Goal: Information Seeking & Learning: Learn about a topic

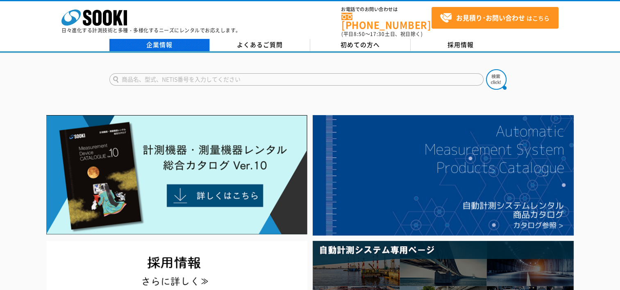
click at [177, 44] on link "企業情報" at bounding box center [159, 45] width 100 height 12
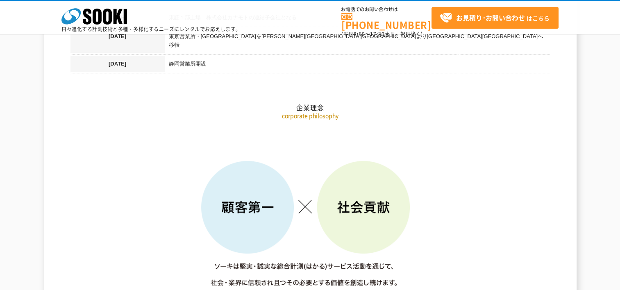
scroll to position [956, 0]
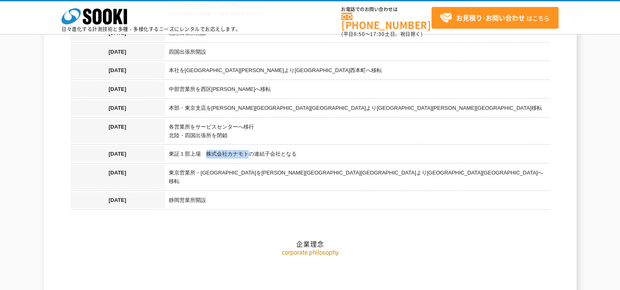
drag, startPoint x: 206, startPoint y: 142, endPoint x: 246, endPoint y: 144, distance: 39.8
click at [246, 146] on td "東証１部上場　株式会社カナモトの連結子会社となる" at bounding box center [357, 155] width 385 height 19
drag, startPoint x: 246, startPoint y: 144, endPoint x: 235, endPoint y: 145, distance: 10.7
copy td "株式会社カナモト"
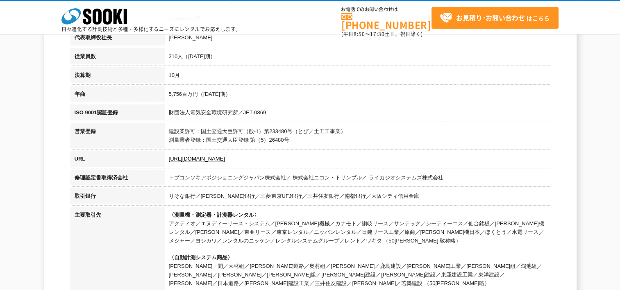
scroll to position [0, 0]
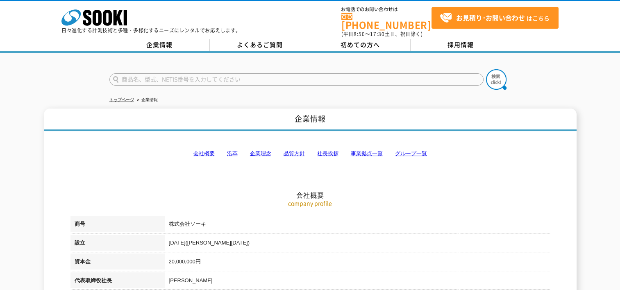
click at [363, 150] on link "事業拠点一覧" at bounding box center [367, 153] width 32 height 6
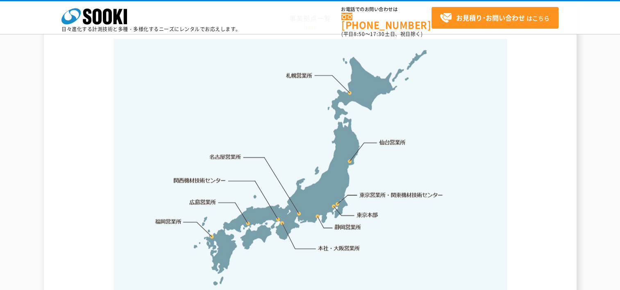
scroll to position [1713, 0]
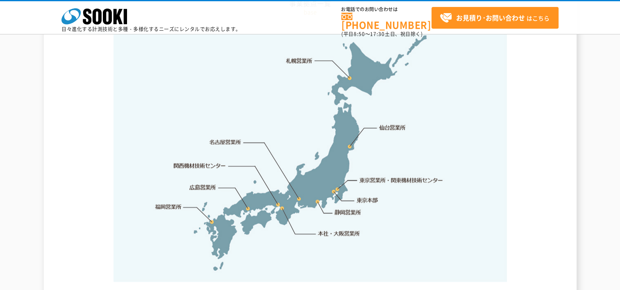
click at [217, 162] on link "関西機材技術センター" at bounding box center [200, 166] width 52 height 8
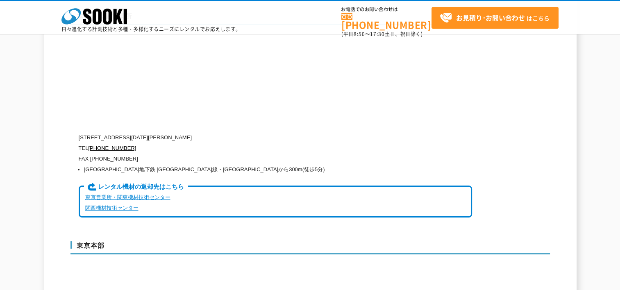
scroll to position [1855, 0]
